Goal: Task Accomplishment & Management: Manage account settings

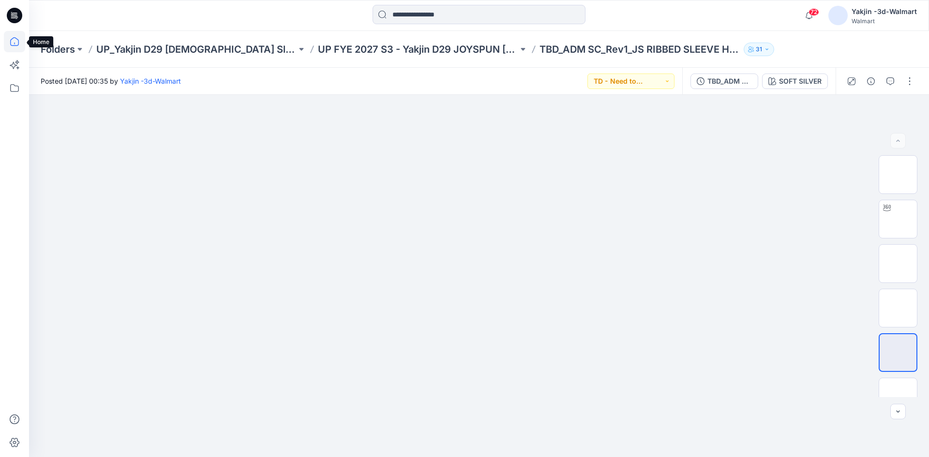
click at [18, 45] on icon at bounding box center [14, 41] width 21 height 21
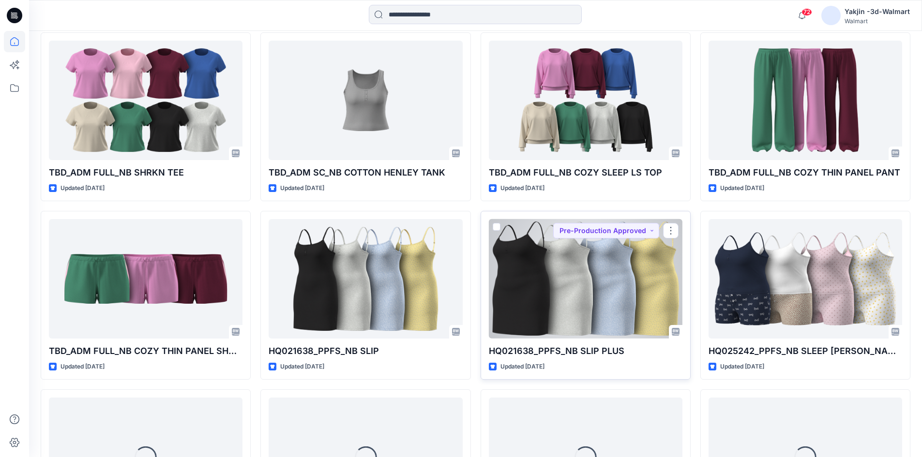
scroll to position [1034, 0]
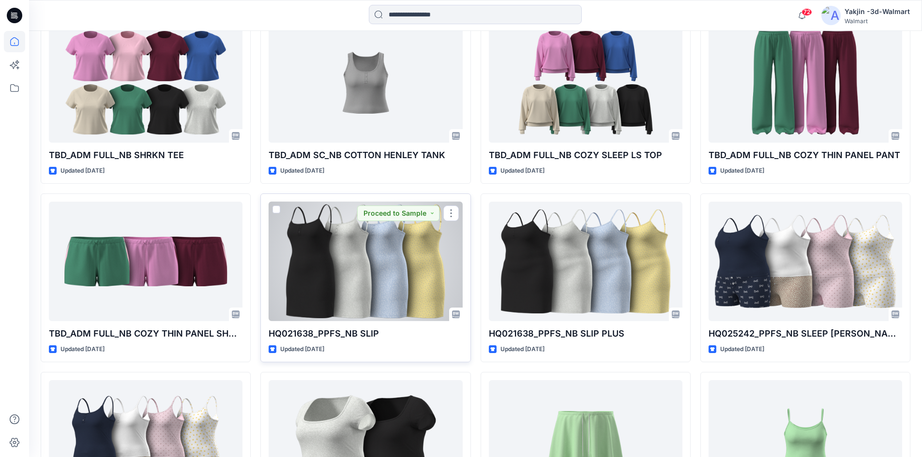
click at [362, 275] on div at bounding box center [364, 261] width 193 height 119
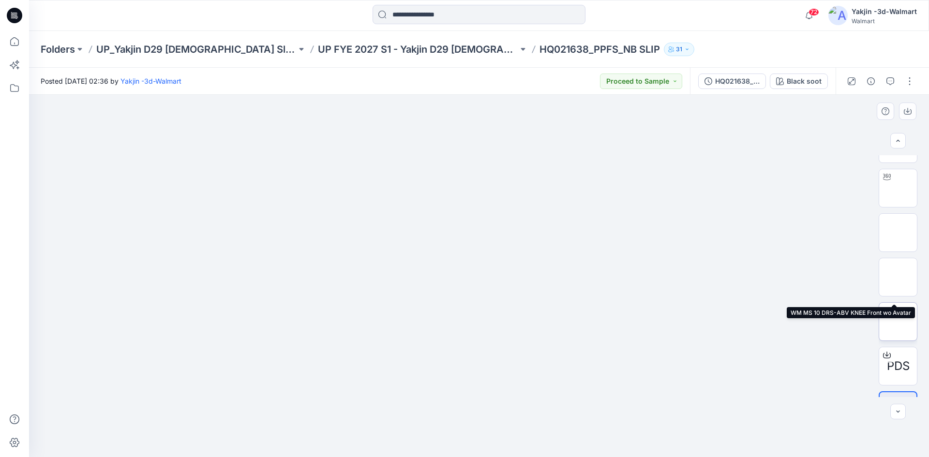
scroll to position [64, 0]
click at [910, 82] on button "button" at bounding box center [909, 81] width 15 height 15
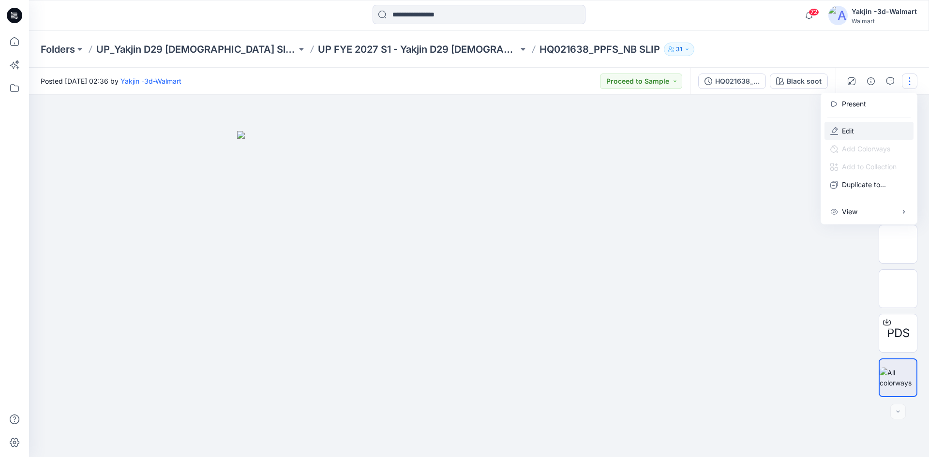
click at [834, 132] on g "button" at bounding box center [834, 131] width 8 height 8
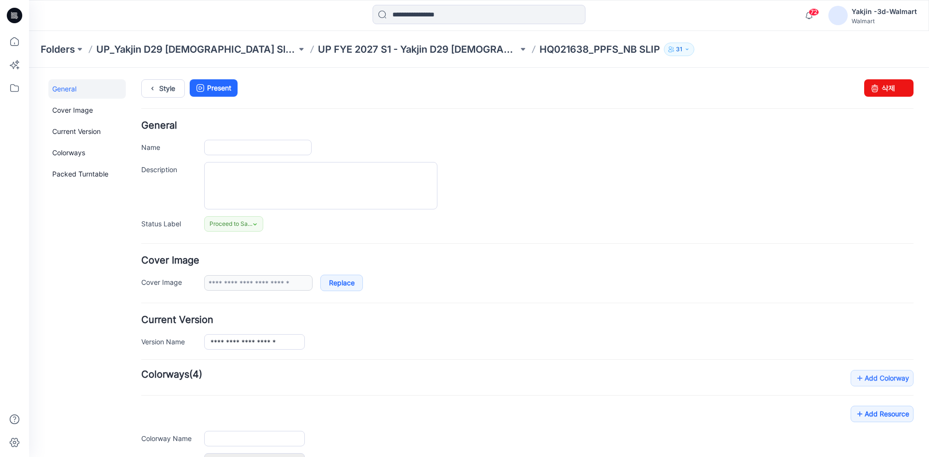
type input "**********"
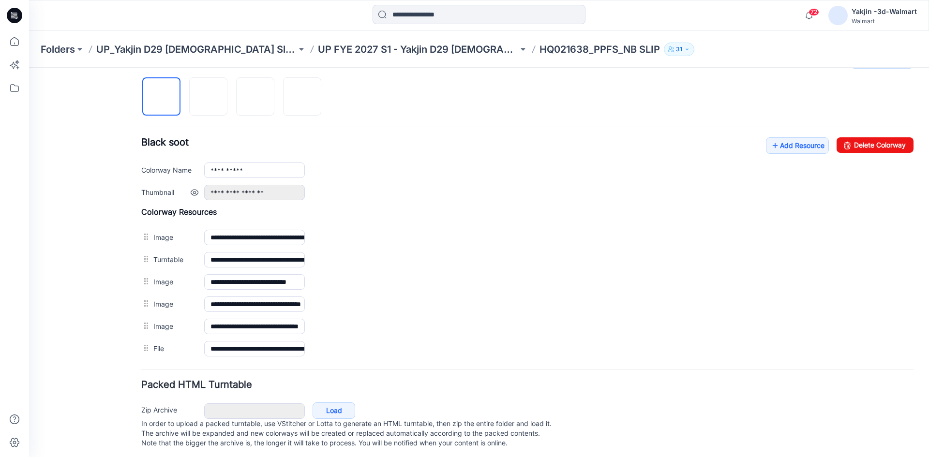
scroll to position [331, 0]
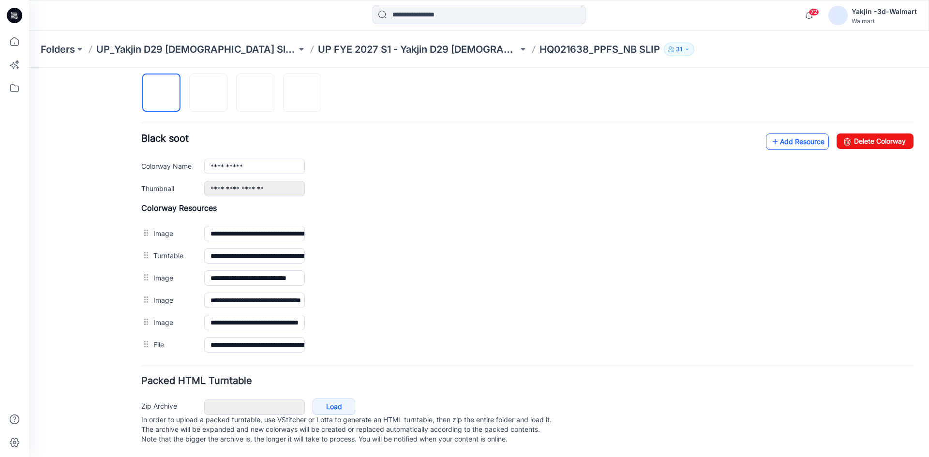
click at [789, 135] on link "Add Resource" at bounding box center [797, 142] width 63 height 16
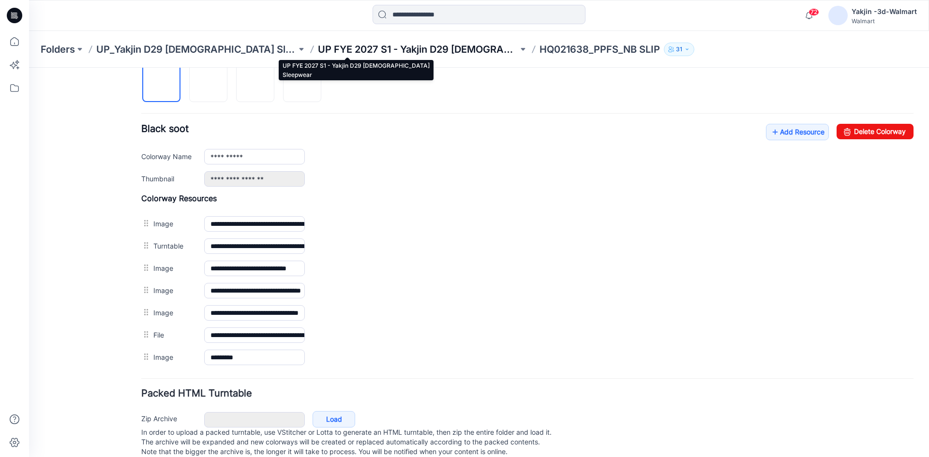
click at [378, 51] on p "UP FYE 2027 S1 - Yakjin D29 [DEMOGRAPHIC_DATA] Sleepwear" at bounding box center [418, 50] width 200 height 14
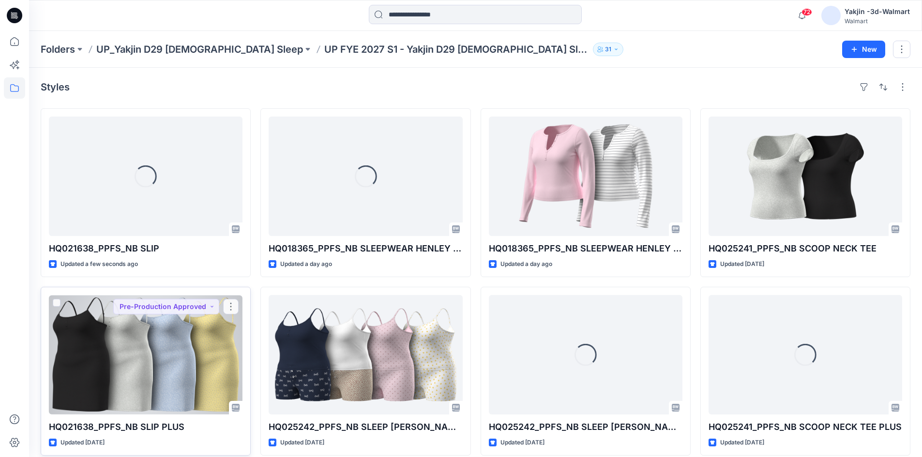
click at [159, 374] on div at bounding box center [145, 354] width 193 height 119
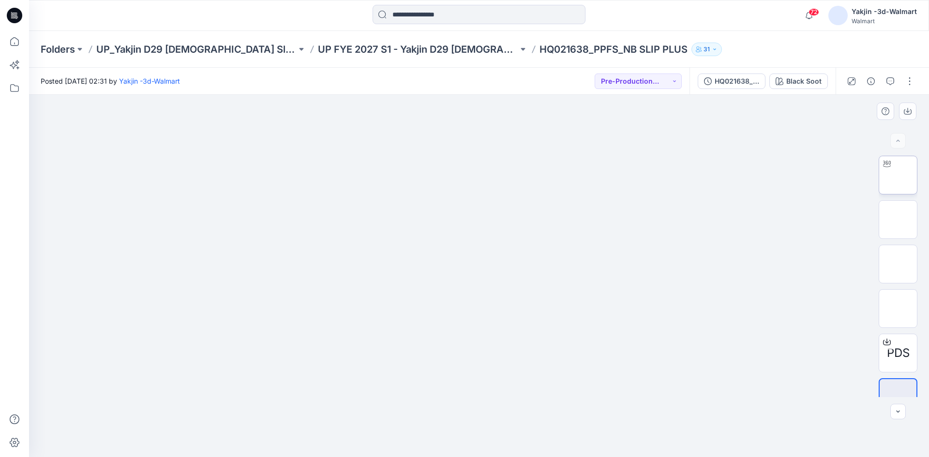
scroll to position [64, 0]
click at [909, 83] on button "button" at bounding box center [909, 81] width 15 height 15
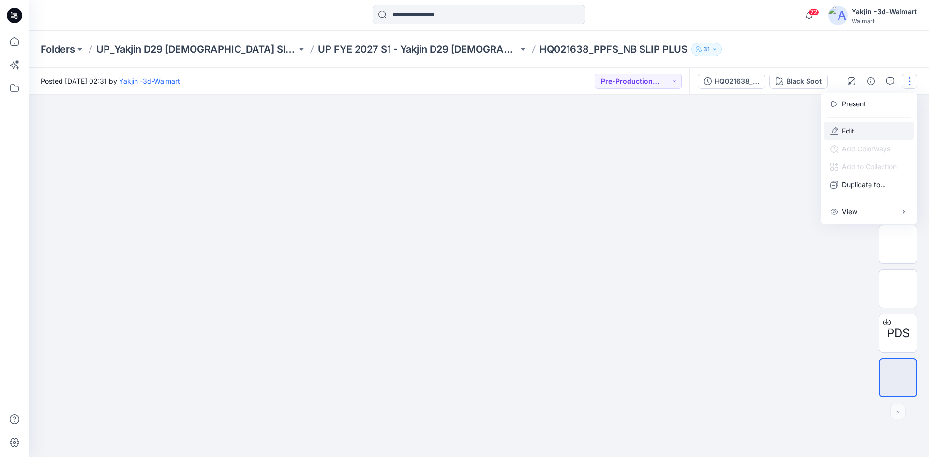
click at [849, 132] on p "Edit" at bounding box center [848, 131] width 12 height 10
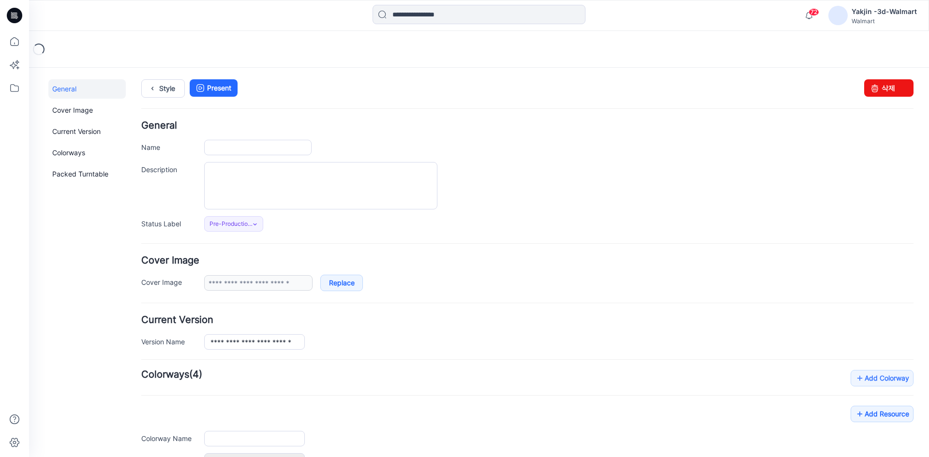
type input "**********"
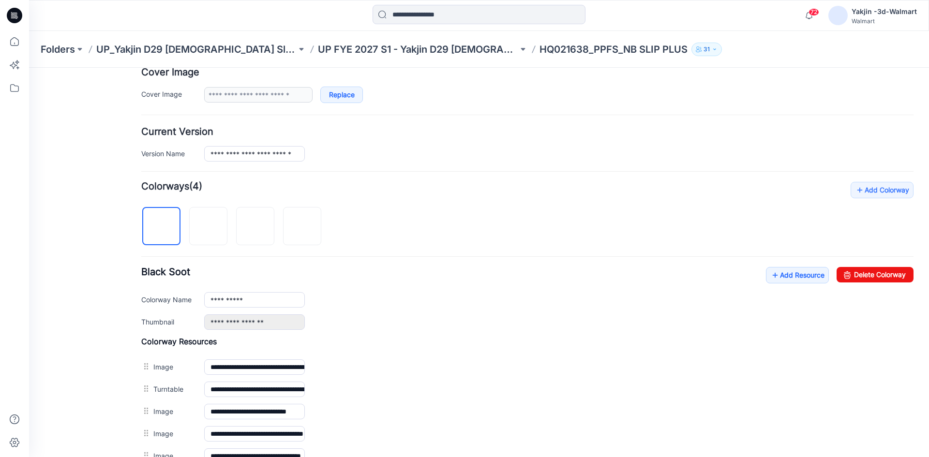
scroll to position [193, 0]
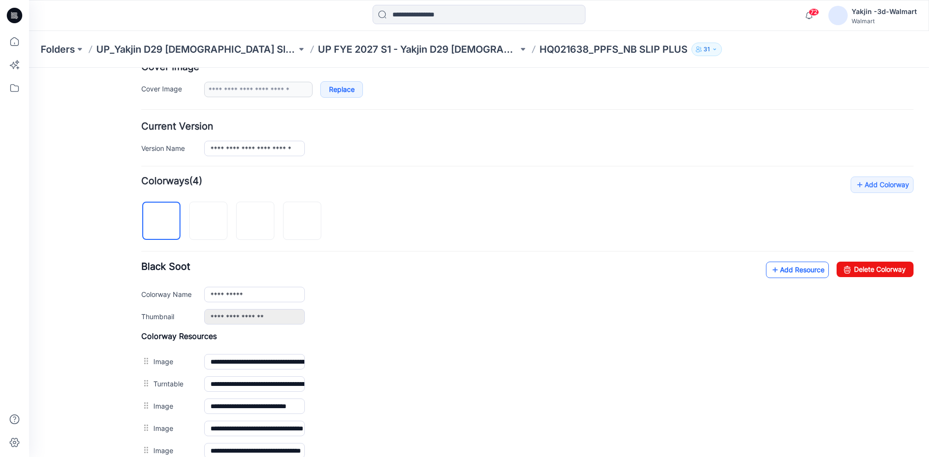
click at [785, 268] on link "Add Resource" at bounding box center [797, 270] width 63 height 16
click at [459, 139] on div "**********" at bounding box center [527, 139] width 772 height 34
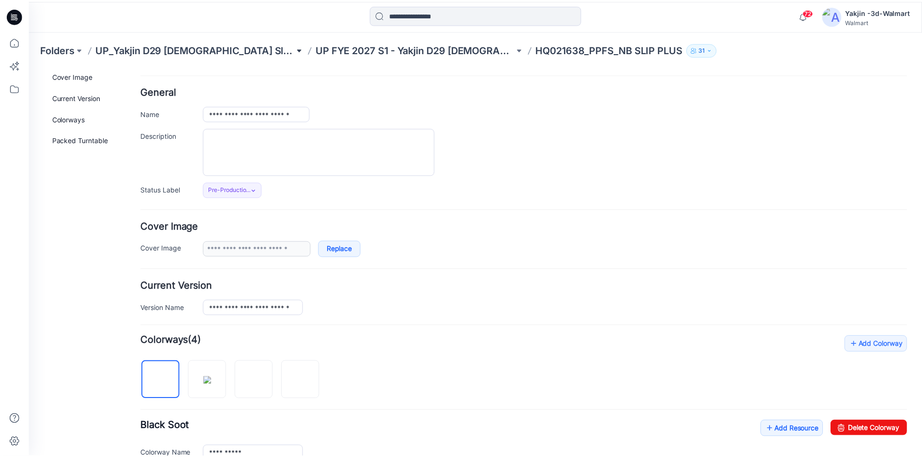
scroll to position [0, 0]
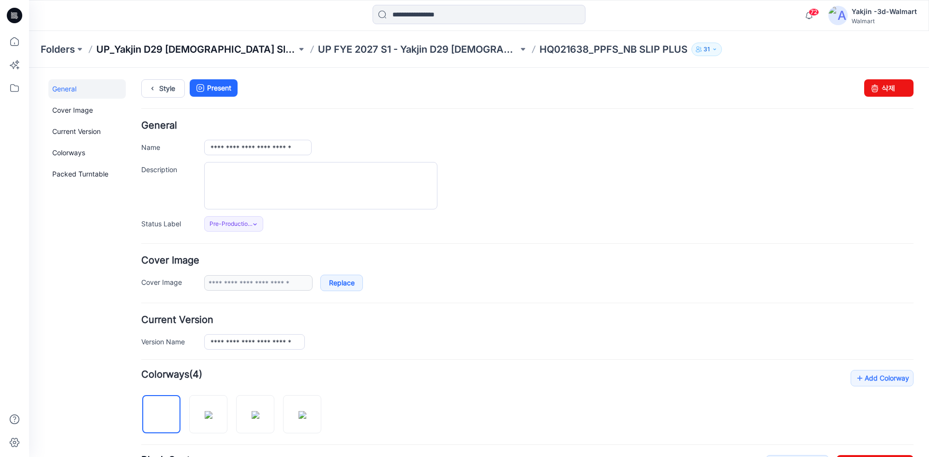
click at [146, 46] on p "UP_Yakjin D29 [DEMOGRAPHIC_DATA] Sleep" at bounding box center [196, 50] width 200 height 14
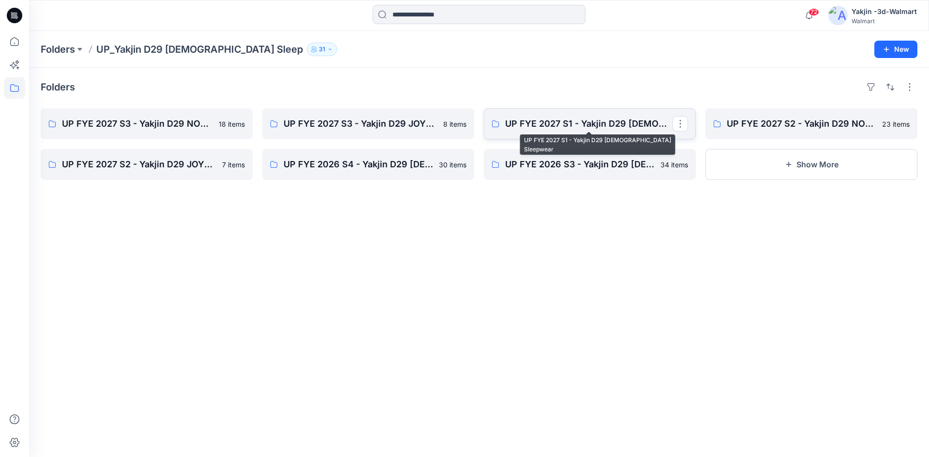
click at [546, 124] on p "UP FYE 2027 S1 - Yakjin D29 [DEMOGRAPHIC_DATA] Sleepwear" at bounding box center [588, 124] width 167 height 14
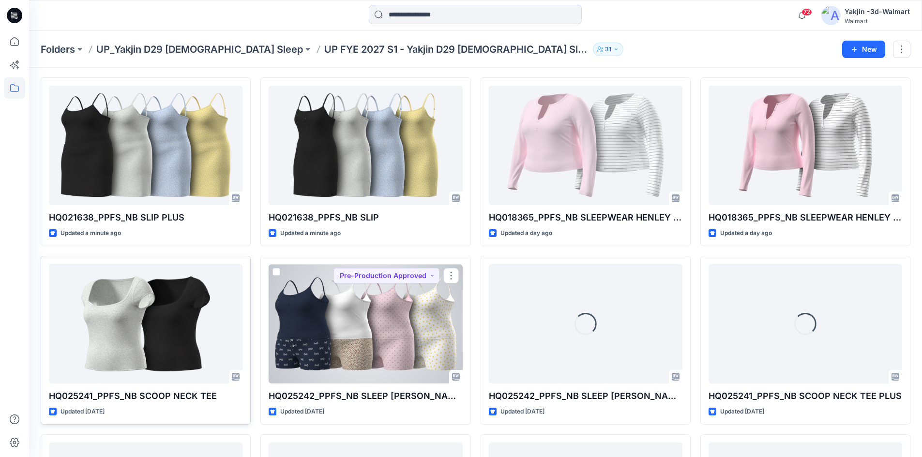
scroll to position [48, 0]
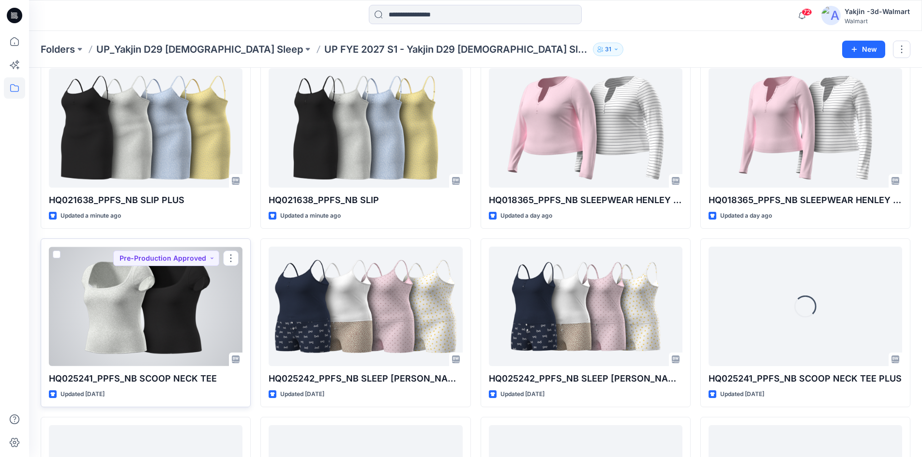
click at [145, 331] on div at bounding box center [145, 306] width 193 height 119
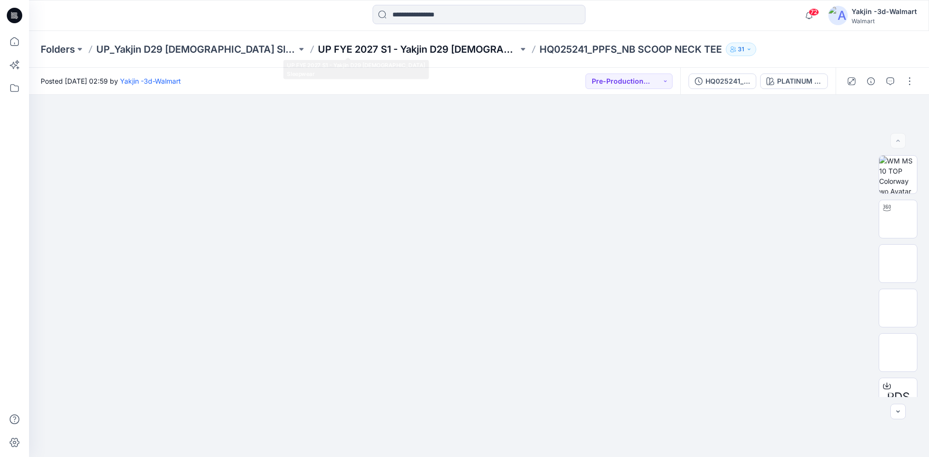
click at [380, 51] on p "UP FYE 2027 S1 - Yakjin D29 [DEMOGRAPHIC_DATA] Sleepwear" at bounding box center [418, 50] width 200 height 14
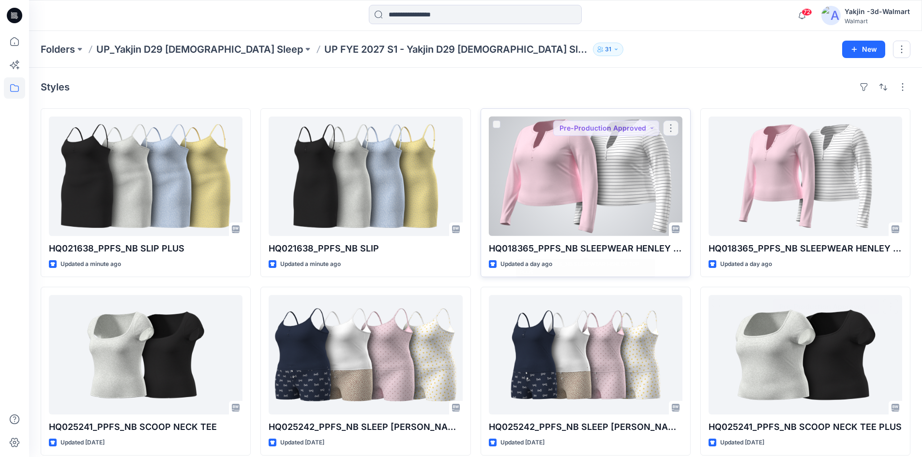
click at [576, 172] on div at bounding box center [585, 176] width 193 height 119
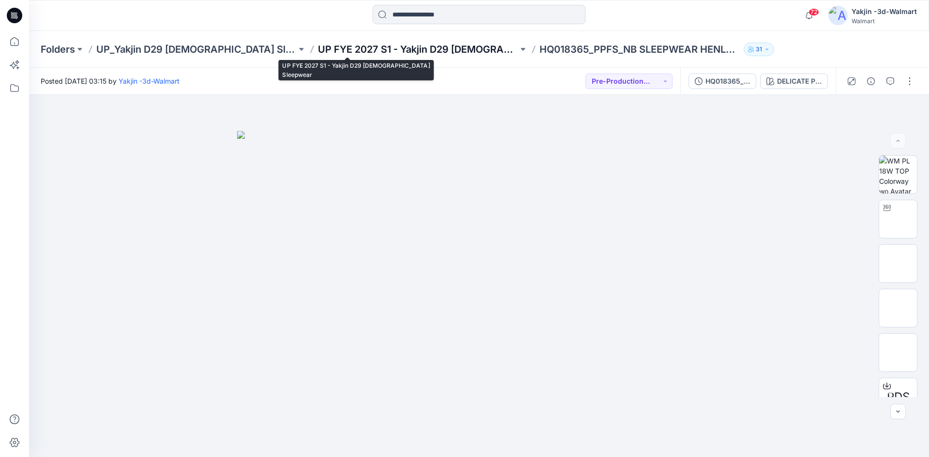
click at [337, 49] on p "UP FYE 2027 S1 - Yakjin D29 [DEMOGRAPHIC_DATA] Sleepwear" at bounding box center [418, 50] width 200 height 14
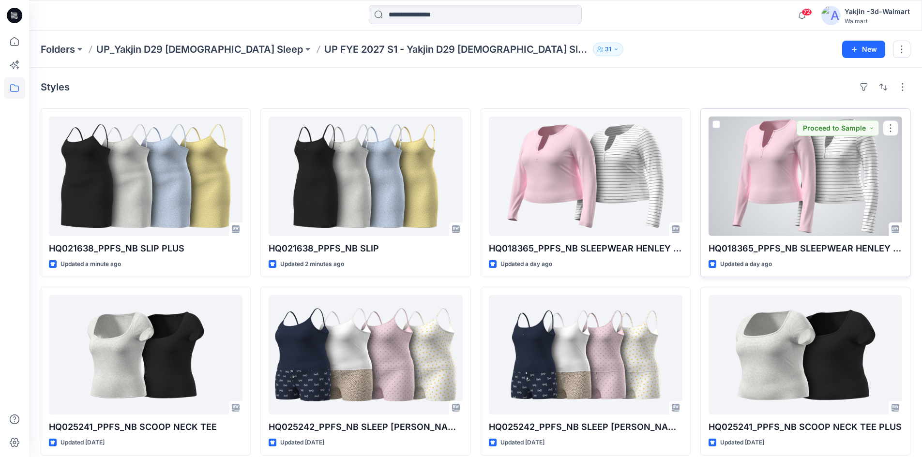
click at [810, 195] on div at bounding box center [804, 176] width 193 height 119
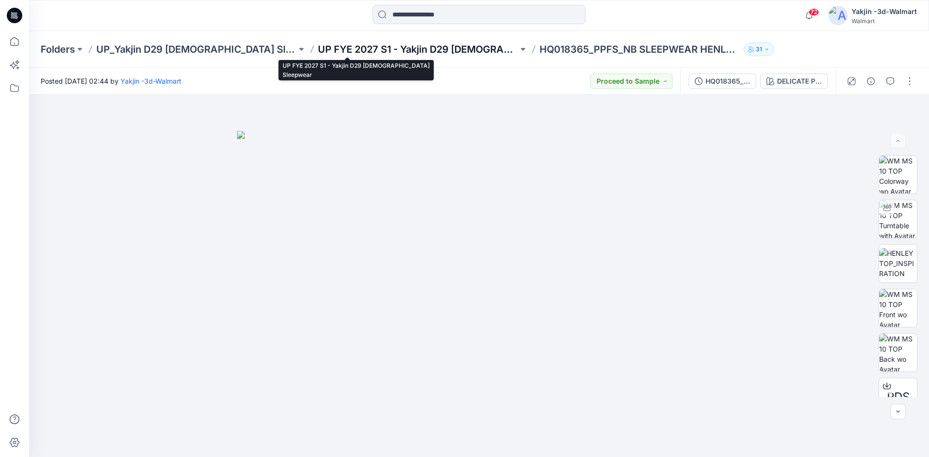
click at [333, 50] on p "UP FYE 2027 S1 - Yakjin D29 [DEMOGRAPHIC_DATA] Sleepwear" at bounding box center [418, 50] width 200 height 14
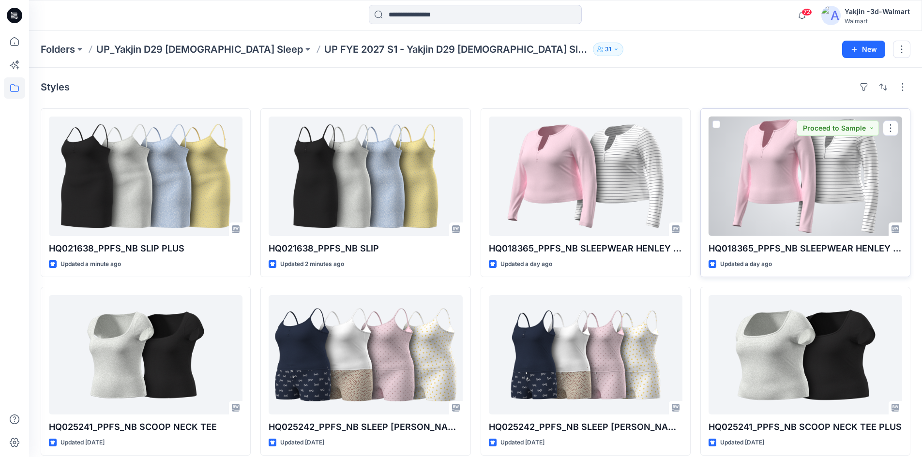
click at [796, 193] on div at bounding box center [804, 176] width 193 height 119
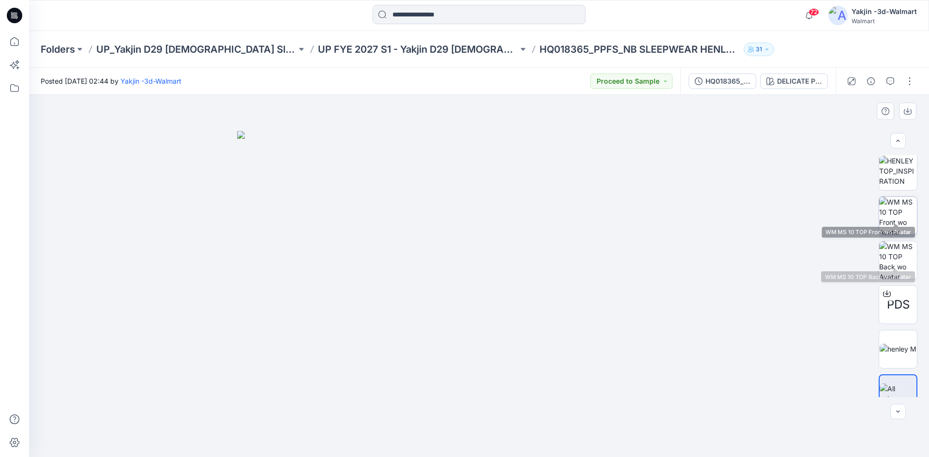
scroll to position [108, 0]
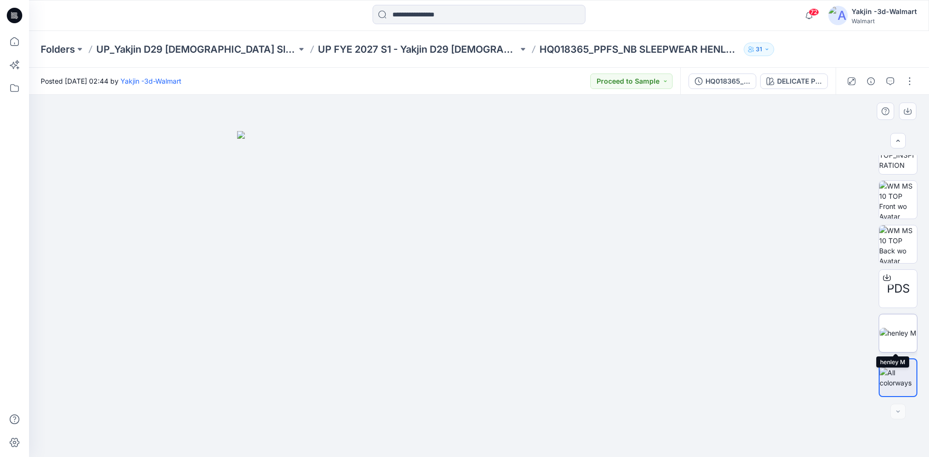
click at [896, 331] on img at bounding box center [897, 333] width 37 height 10
